Goal: Navigation & Orientation: Find specific page/section

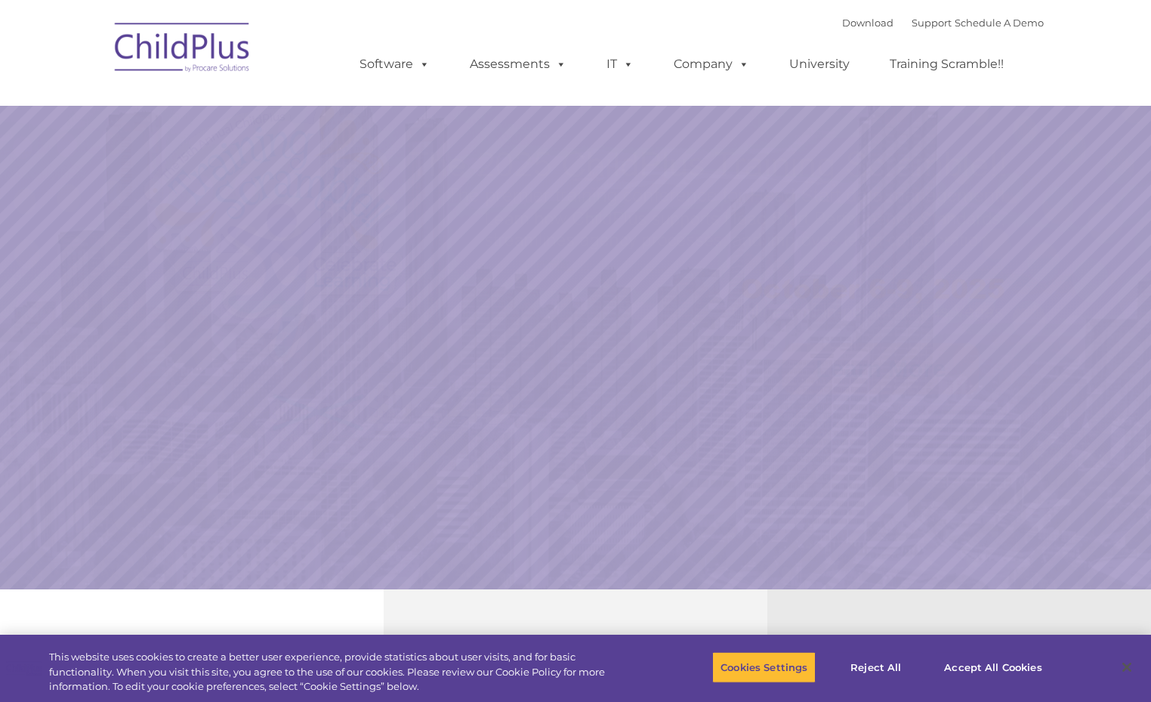
select select "MEDIUM"
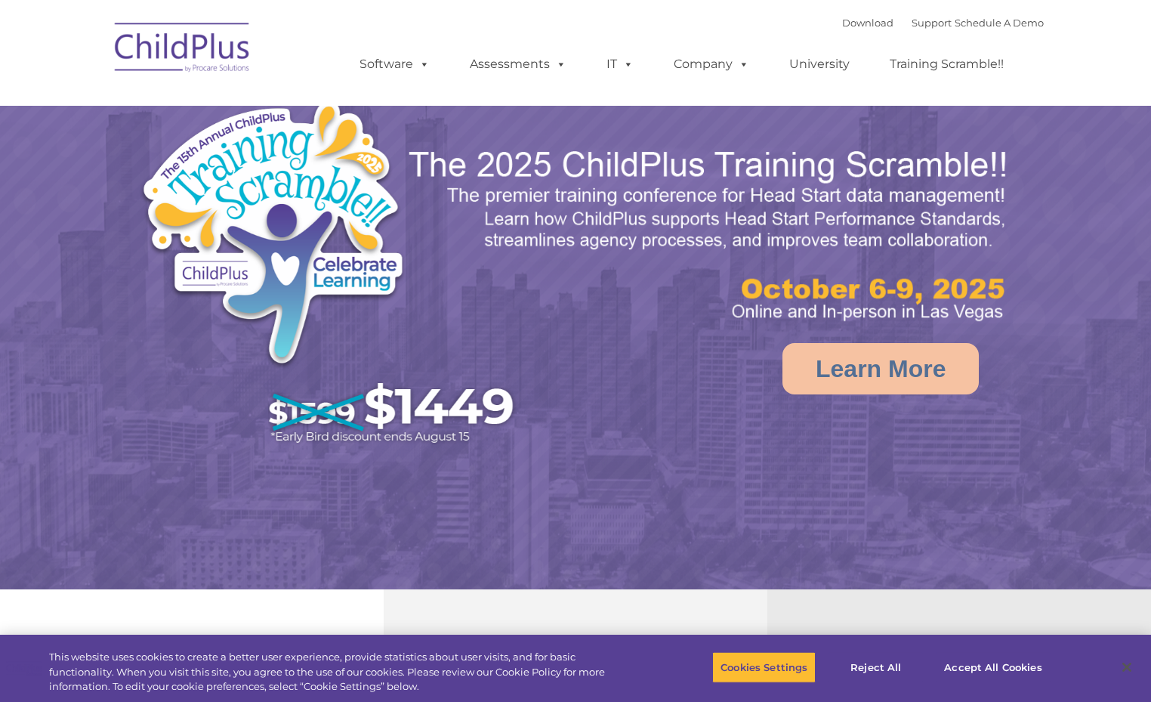
select select "MEDIUM"
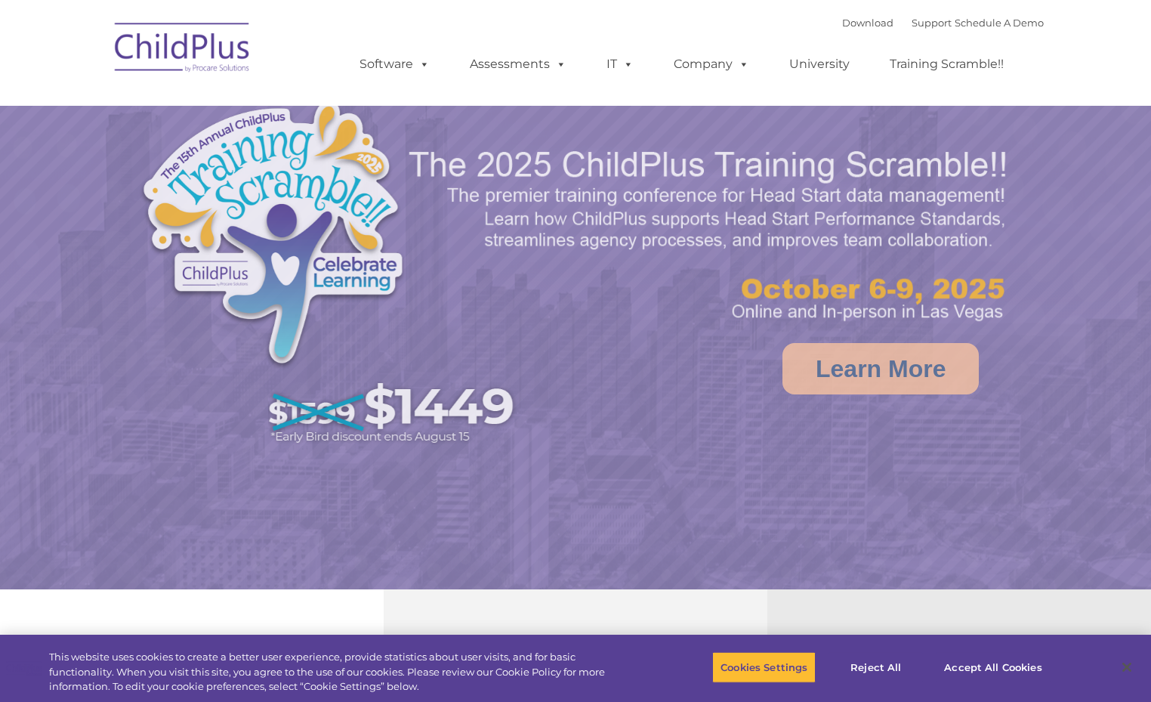
select select "MEDIUM"
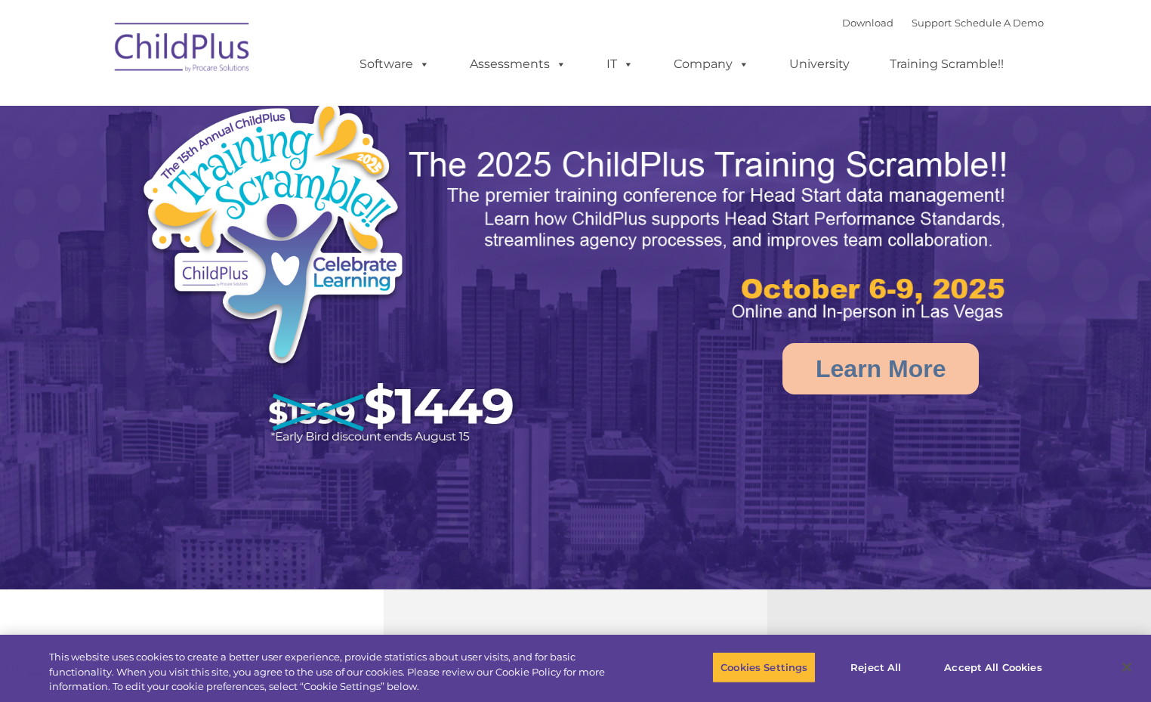
select select "MEDIUM"
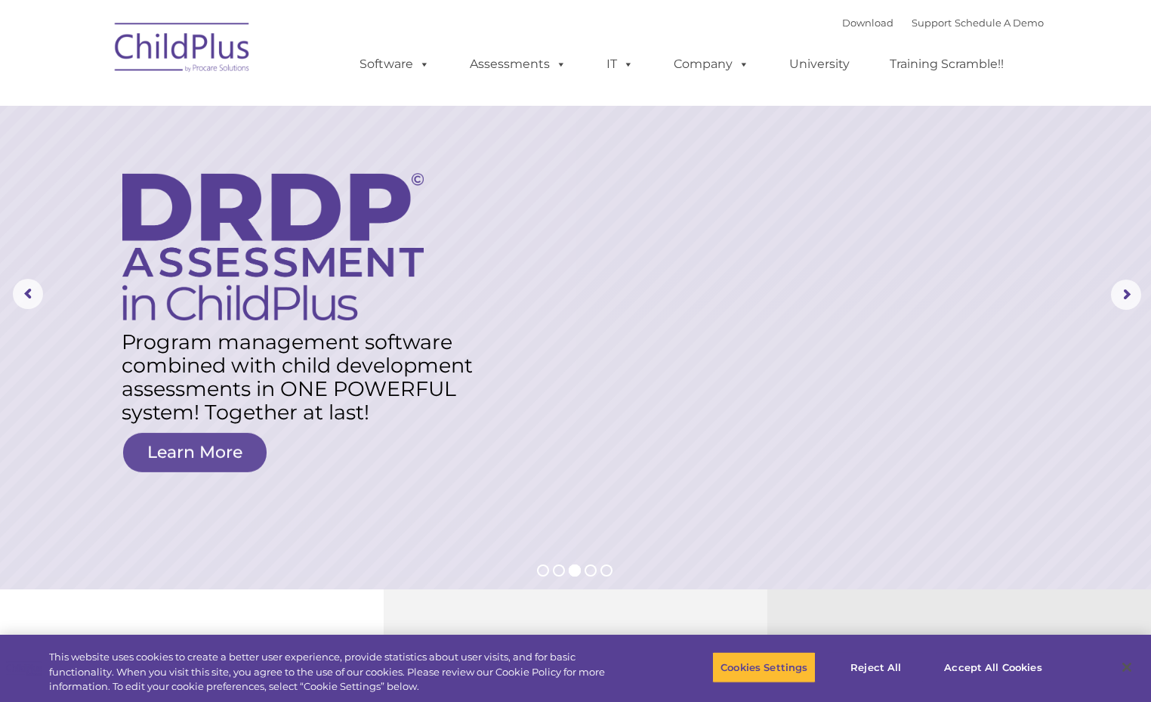
click at [174, 48] on img at bounding box center [182, 50] width 151 height 76
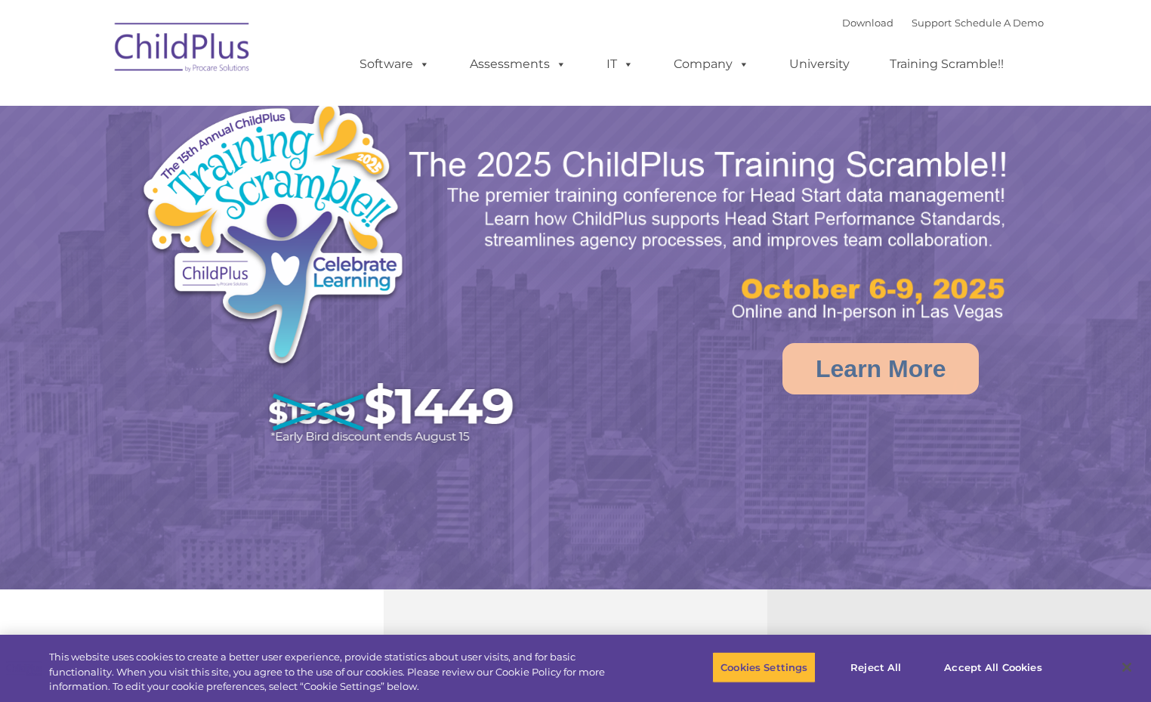
select select "MEDIUM"
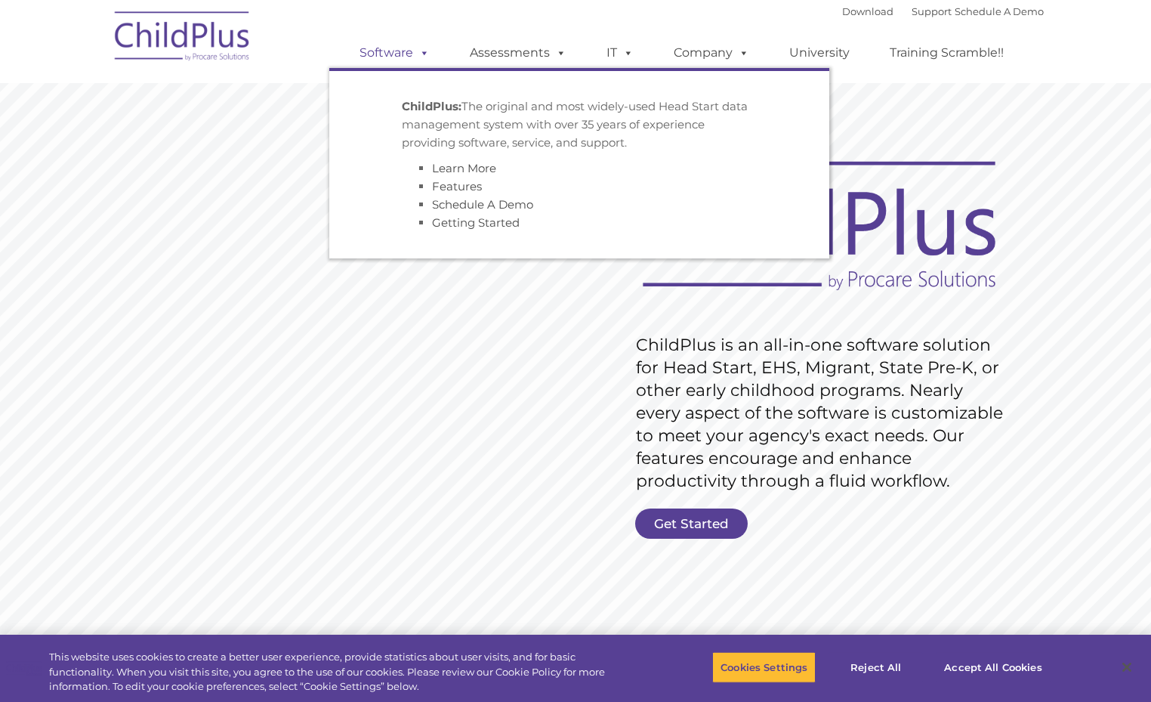
click at [417, 54] on span at bounding box center [421, 52] width 17 height 14
